Goal: Task Accomplishment & Management: Complete application form

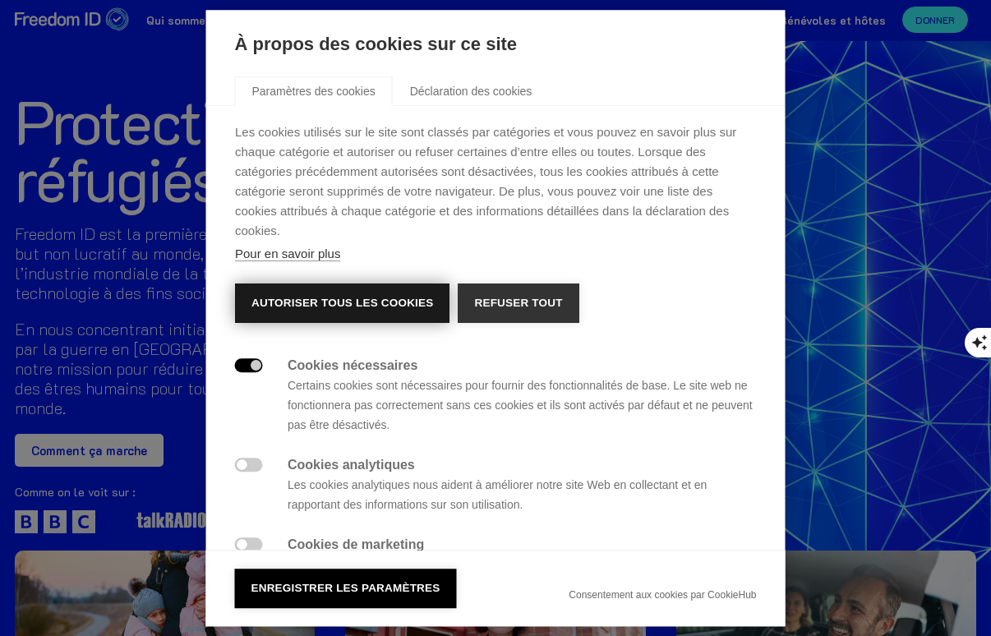
click at [348, 284] on button "Autoriser tous les cookies" at bounding box center [342, 303] width 215 height 39
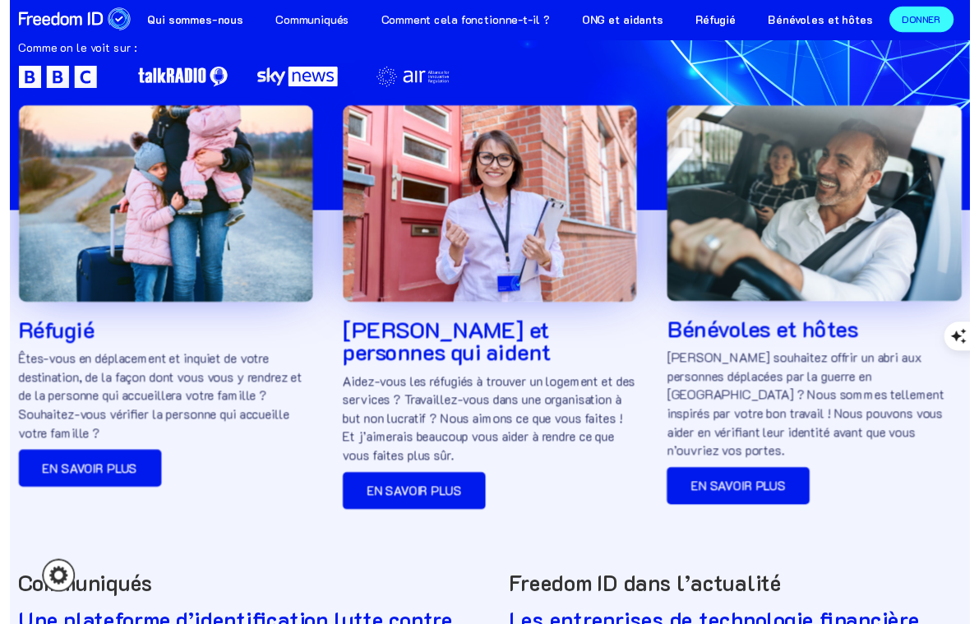
scroll to position [453, 0]
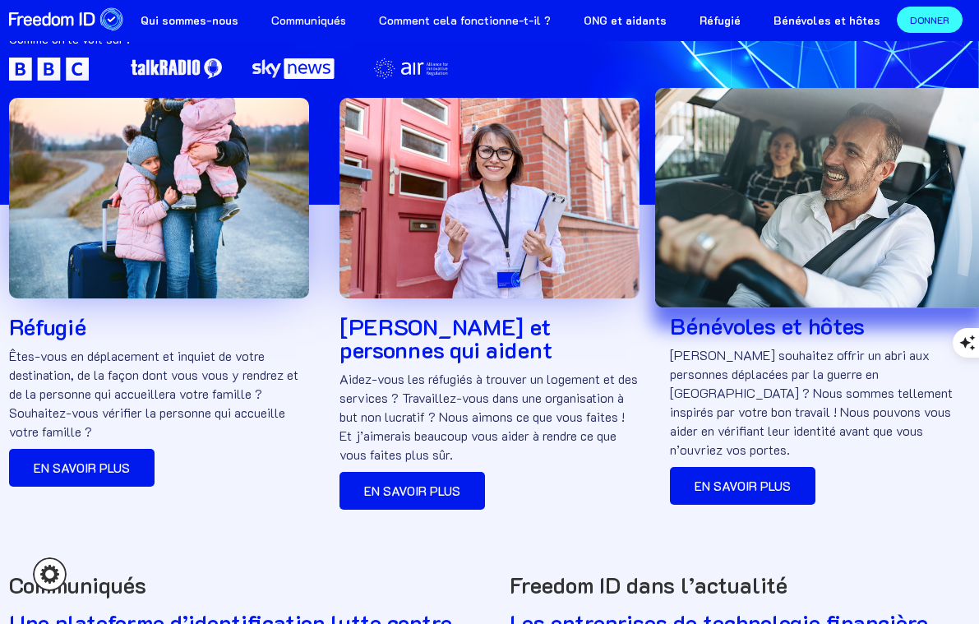
click at [778, 192] on img at bounding box center [820, 198] width 330 height 220
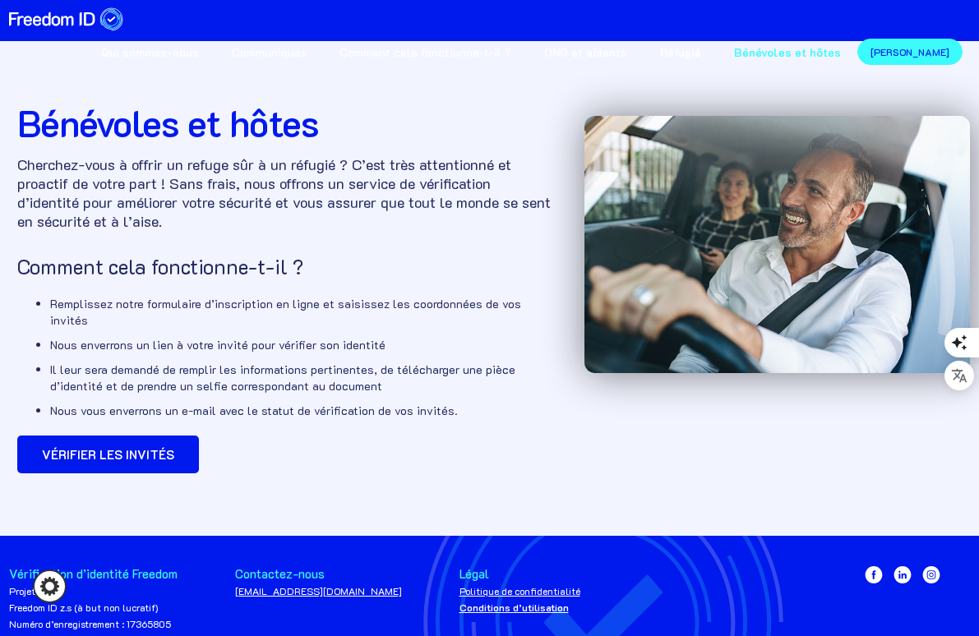
click at [127, 446] on strong "Vérifier les invités" at bounding box center [108, 454] width 132 height 16
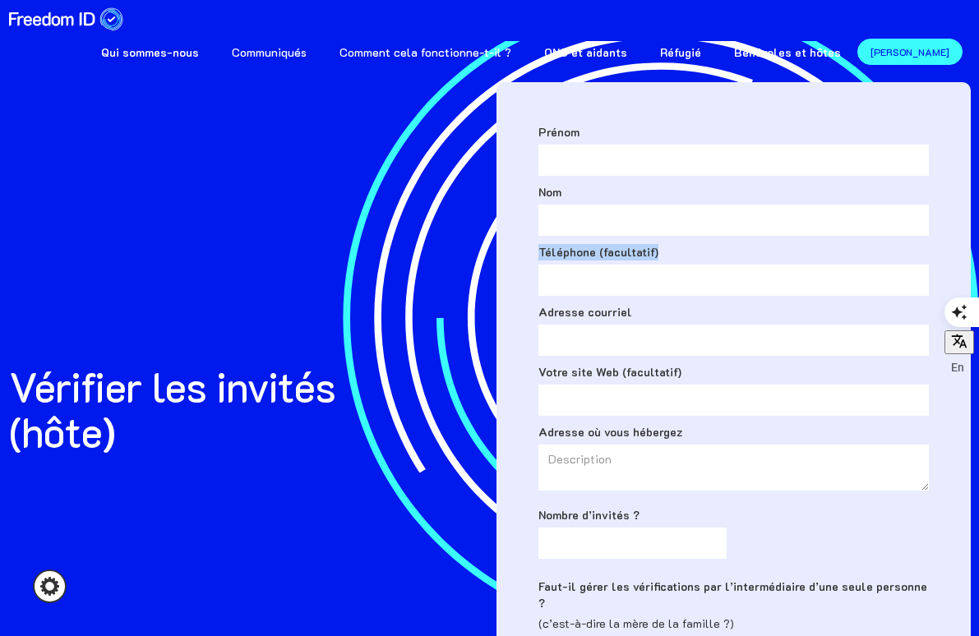
drag, startPoint x: 977, startPoint y: 233, endPoint x: 977, endPoint y: 268, distance: 35.3
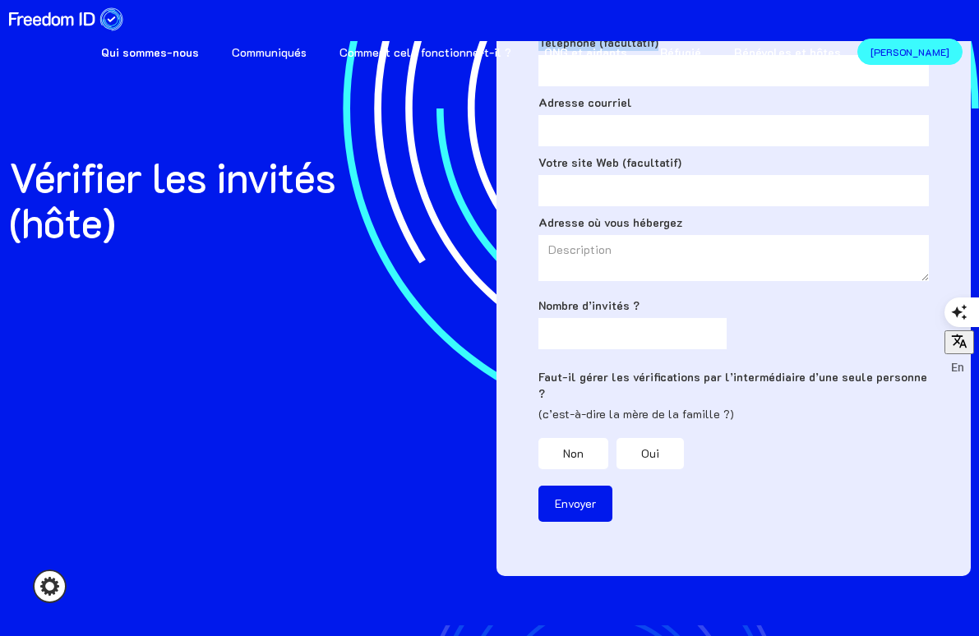
scroll to position [219, 0]
